Goal: Transaction & Acquisition: Register for event/course

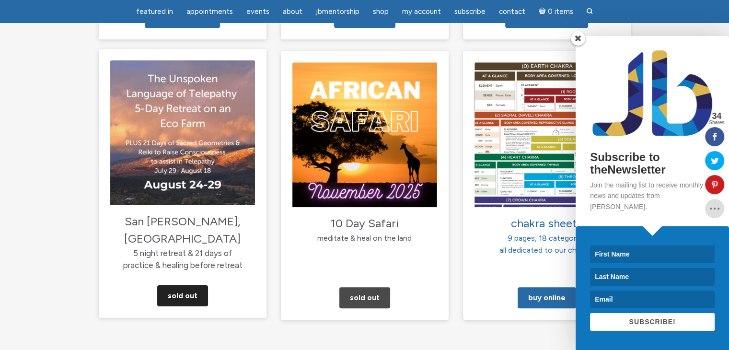
scroll to position [863, 0]
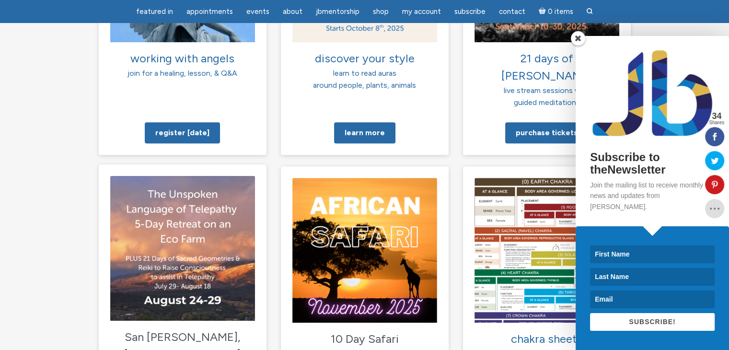
click at [188, 175] on img at bounding box center [182, 247] width 145 height 145
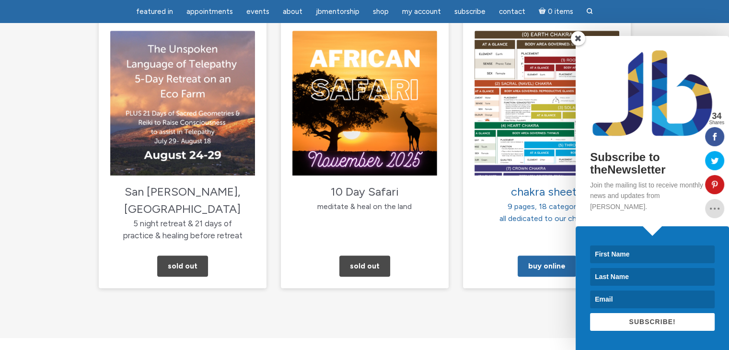
scroll to position [1055, 0]
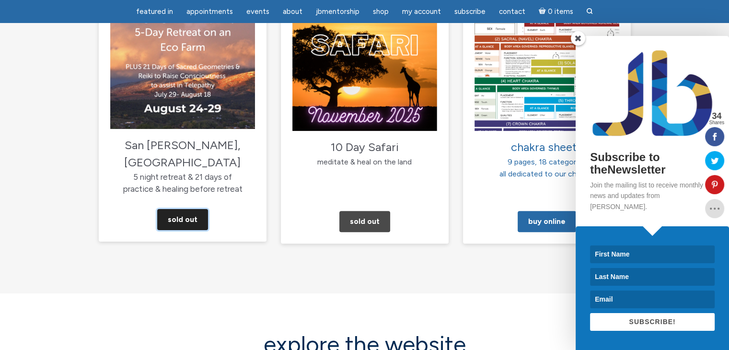
click at [184, 209] on link "Sold Out" at bounding box center [182, 219] width 51 height 21
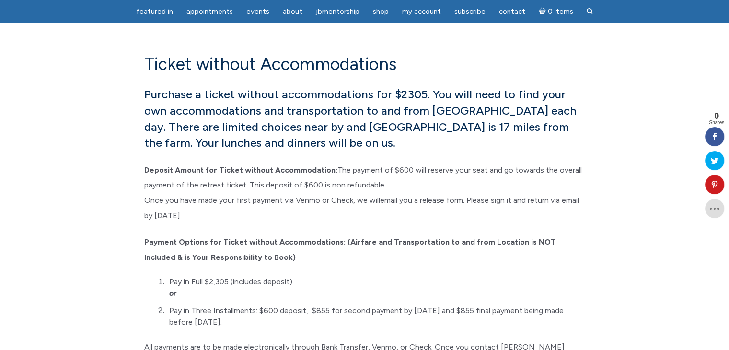
scroll to position [9015, 0]
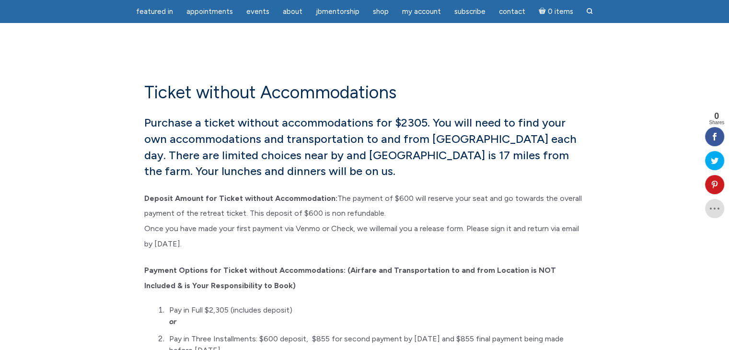
click at [428, 190] on p "Deposit Amount for Ticket without Accommodation: The payment of $600 will reser…" at bounding box center [364, 220] width 441 height 60
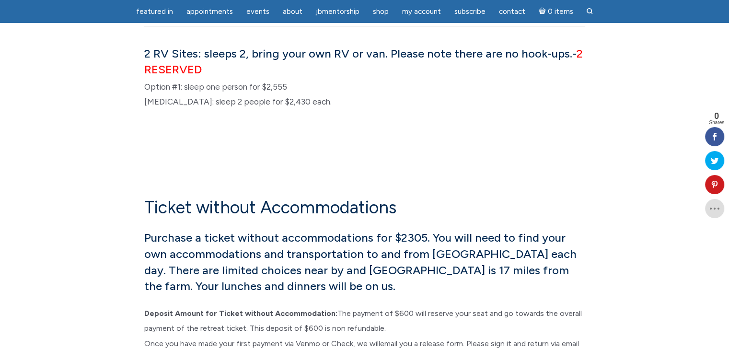
scroll to position [8919, 0]
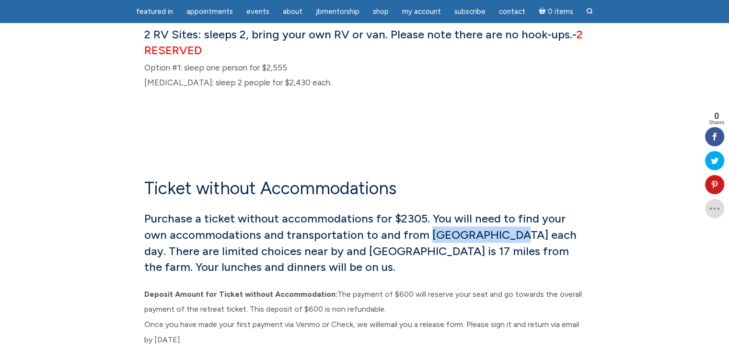
drag, startPoint x: 399, startPoint y: 182, endPoint x: 475, endPoint y: 179, distance: 76.3
click at [475, 210] on h6 "Purchase a ticket without accommodations for $2305. You will need to find your …" at bounding box center [364, 242] width 441 height 64
copy h6 "Taos Goji Farm"
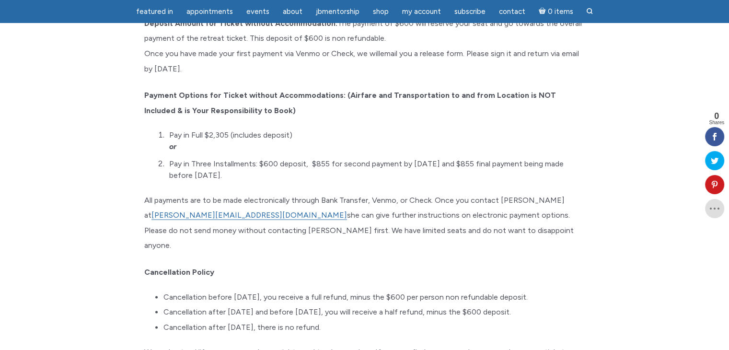
scroll to position [9302, 0]
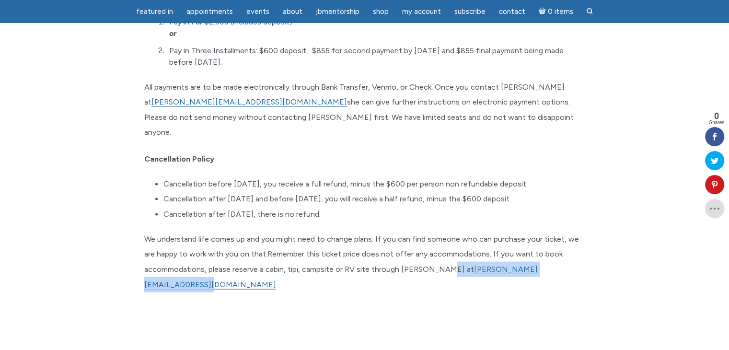
drag, startPoint x: 554, startPoint y: 200, endPoint x: 433, endPoint y: 202, distance: 121.8
click at [433, 232] on p "We understand life comes up and you might need to change plans. If you can find…" at bounding box center [364, 262] width 441 height 60
